Goal: Download file/media

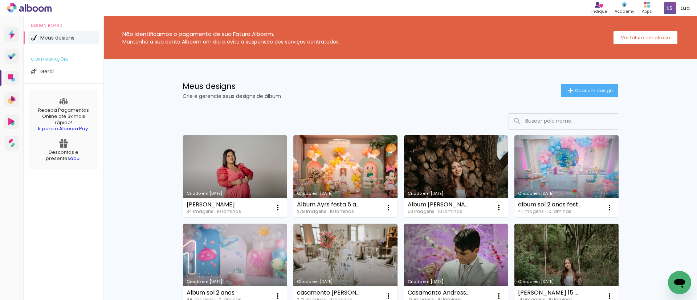
drag, startPoint x: 456, startPoint y: 1, endPoint x: 250, endPoint y: 163, distance: 262.6
click at [250, 163] on link "Criado em [DATE]" at bounding box center [235, 176] width 104 height 82
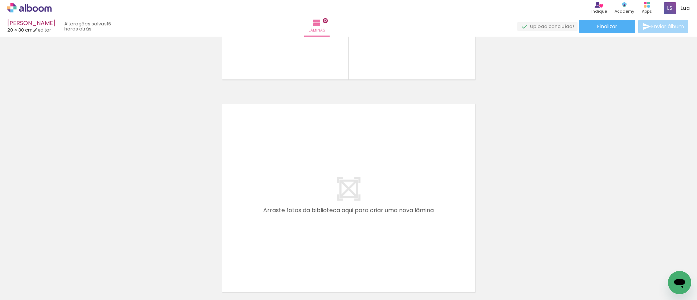
scroll to position [2150, 0]
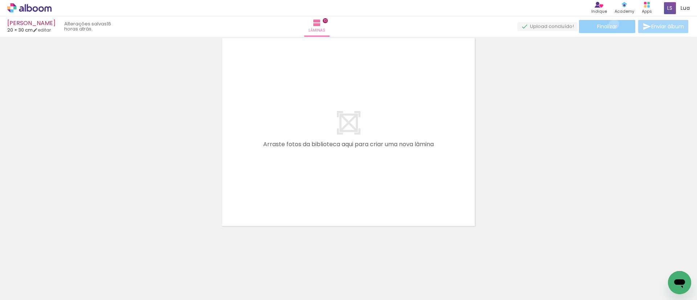
click at [464, 24] on span "Finalizar" at bounding box center [607, 26] width 20 height 5
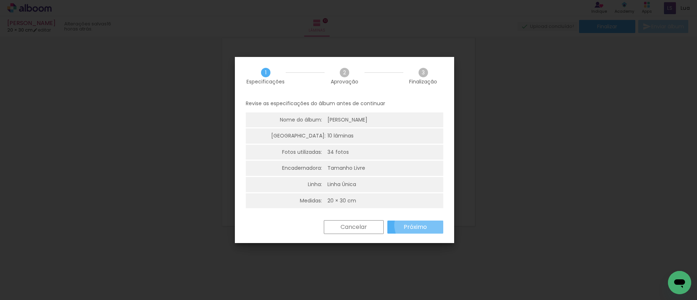
click at [0, 0] on slot "Próximo" at bounding box center [0, 0] width 0 height 0
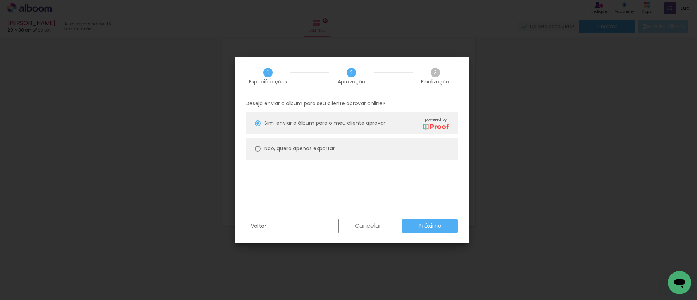
click at [384, 154] on paper-radio-button "Não, quero apenas exportar" at bounding box center [352, 149] width 212 height 22
type paper-radio-button "on"
click at [0, 0] on slot "Próximo" at bounding box center [0, 0] width 0 height 0
type input "Alta, 300 DPI"
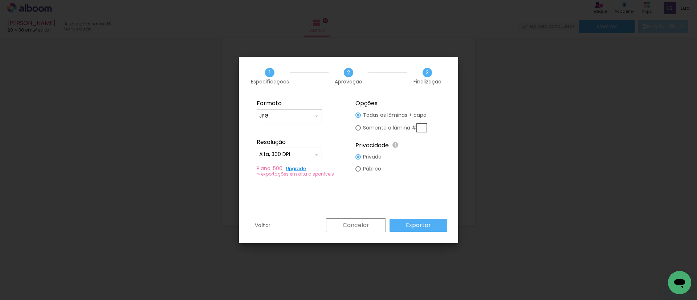
click at [0, 0] on slot "Exportar" at bounding box center [0, 0] width 0 height 0
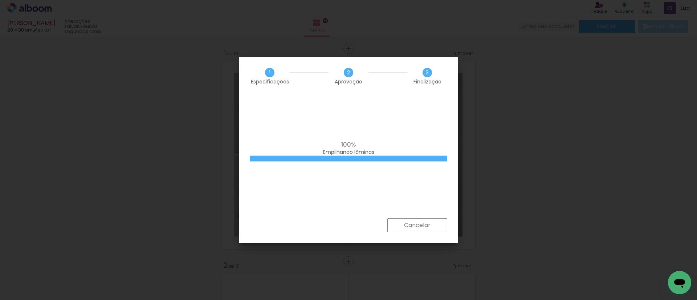
scroll to position [2150, 0]
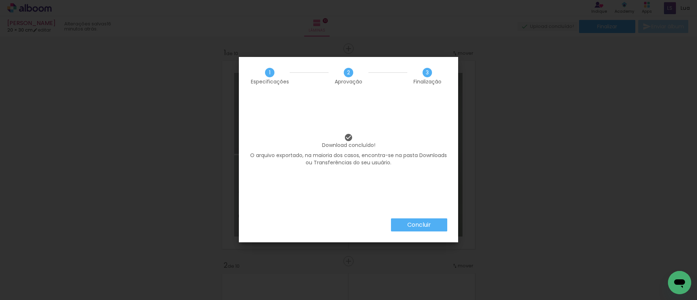
scroll to position [2150, 0]
click at [425, 218] on paper-button "Concluir" at bounding box center [419, 224] width 56 height 13
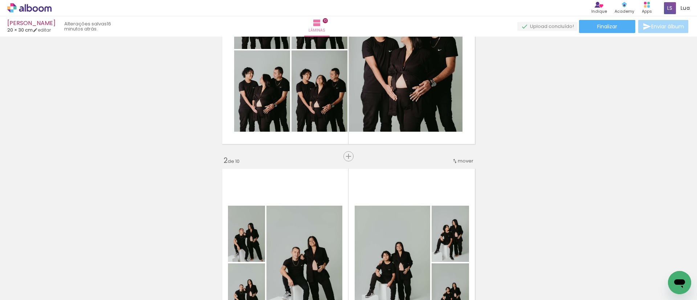
scroll to position [0, 0]
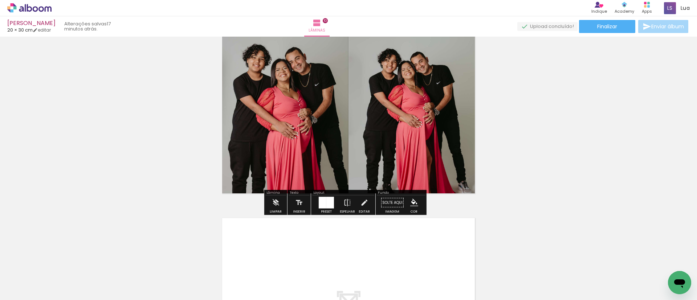
scroll to position [1970, 0]
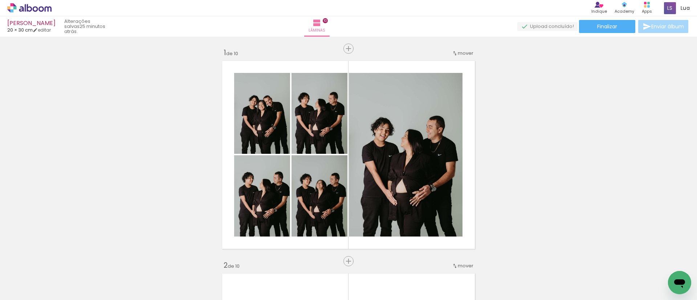
scroll to position [1970, 0]
